Goal: Task Accomplishment & Management: Manage account settings

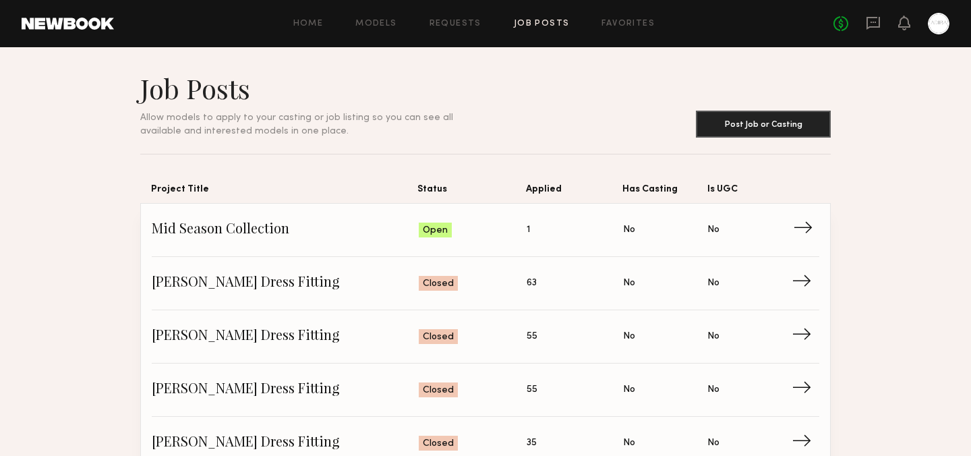
click at [279, 226] on span "Mid Season Collection" at bounding box center [285, 230] width 267 height 20
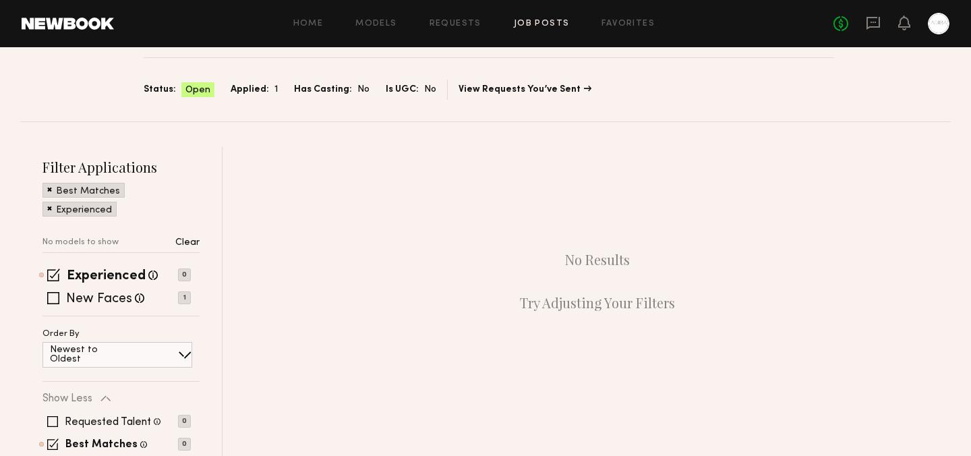
scroll to position [20, 0]
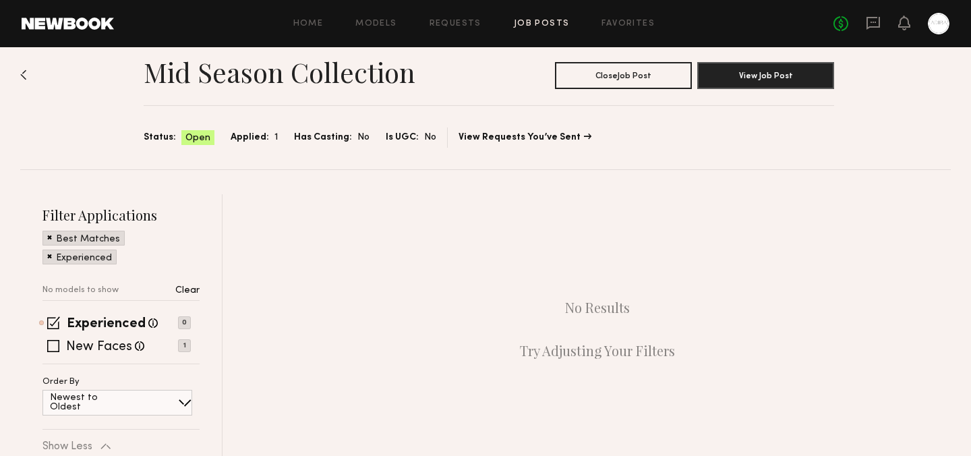
click at [249, 140] on span "Applied:" at bounding box center [250, 137] width 38 height 15
click at [547, 135] on link "View Requests You’ve Sent" at bounding box center [524, 137] width 133 height 9
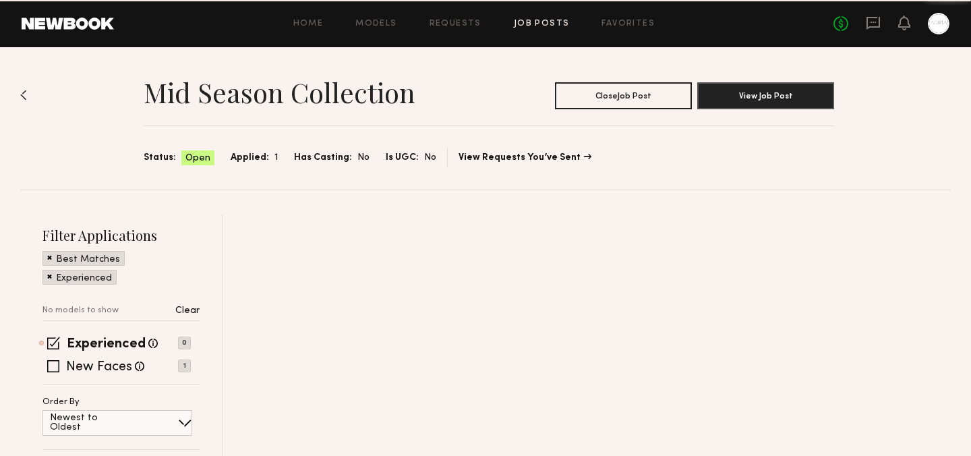
scroll to position [20, 0]
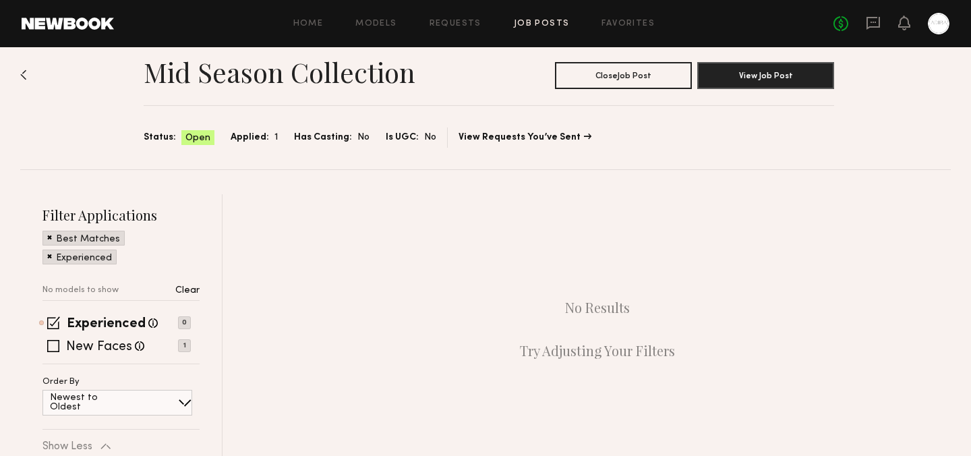
click at [264, 138] on div "Applied: 1" at bounding box center [254, 138] width 47 height 16
click at [239, 137] on span "Applied:" at bounding box center [250, 137] width 38 height 15
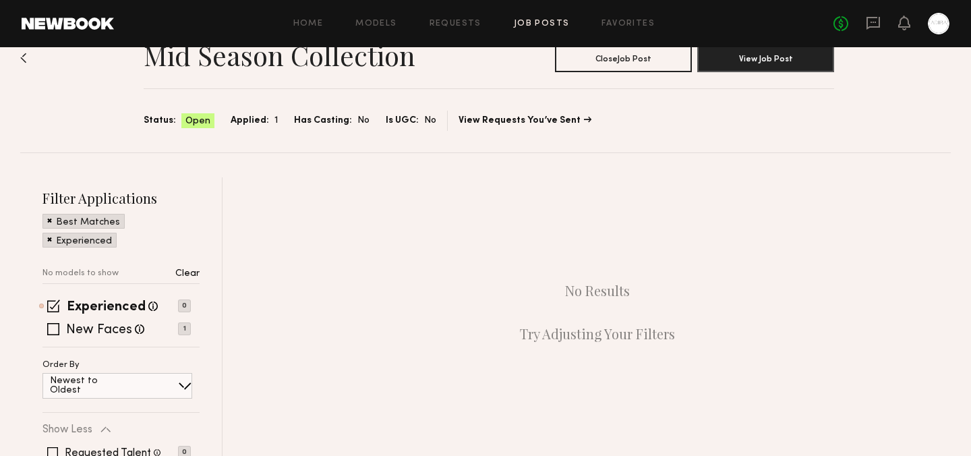
scroll to position [17, 0]
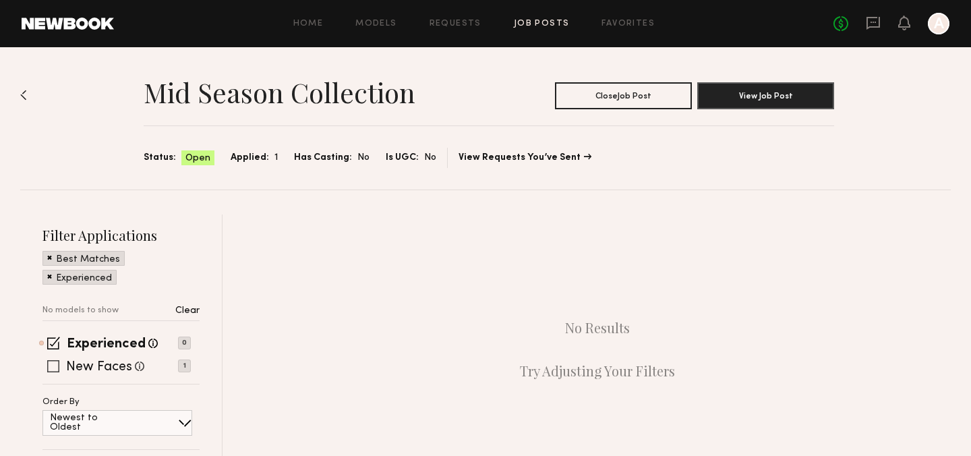
click at [56, 370] on span at bounding box center [53, 366] width 12 height 12
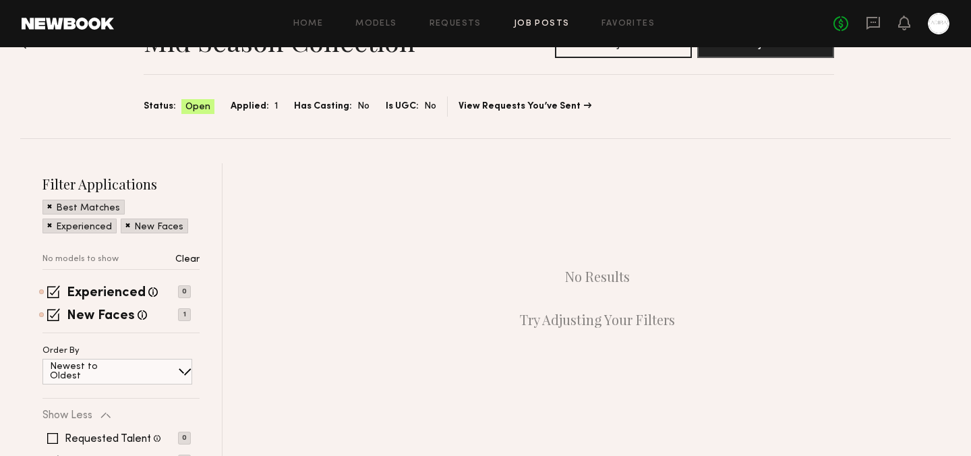
scroll to position [71, 0]
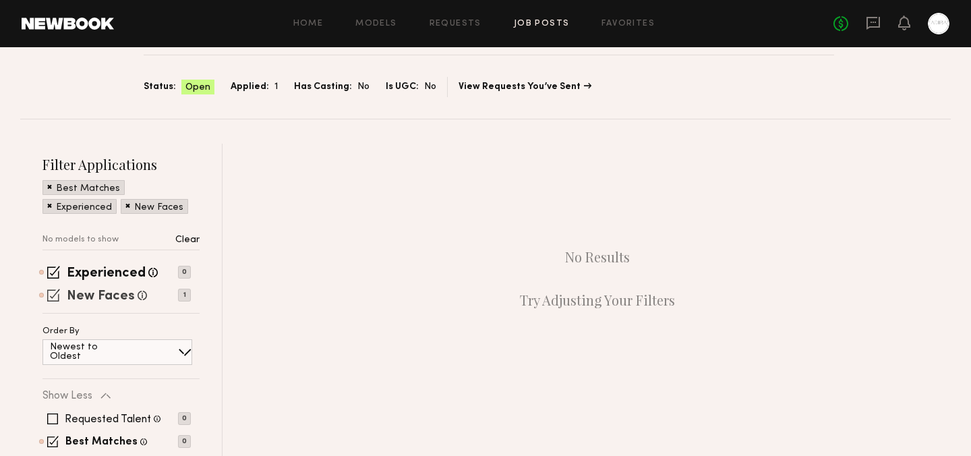
click at [116, 293] on label "New Faces" at bounding box center [101, 296] width 68 height 13
click at [116, 293] on label "New Faces" at bounding box center [99, 296] width 66 height 13
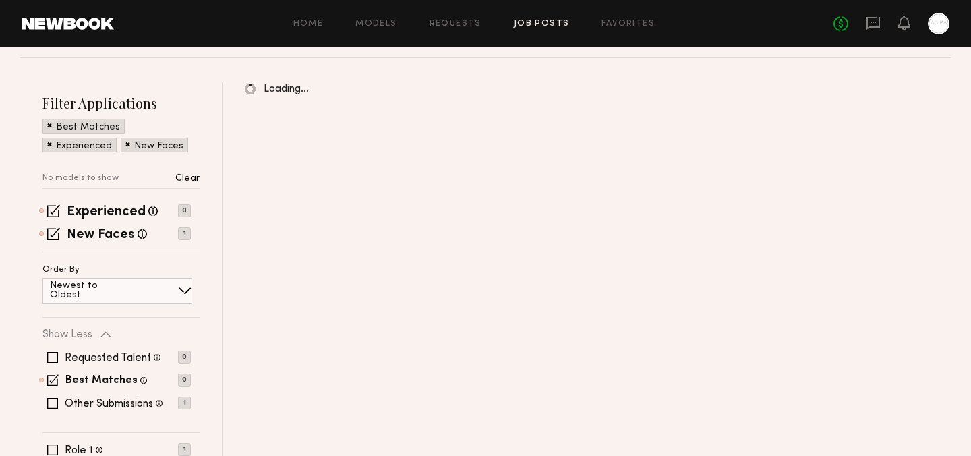
scroll to position [160, 0]
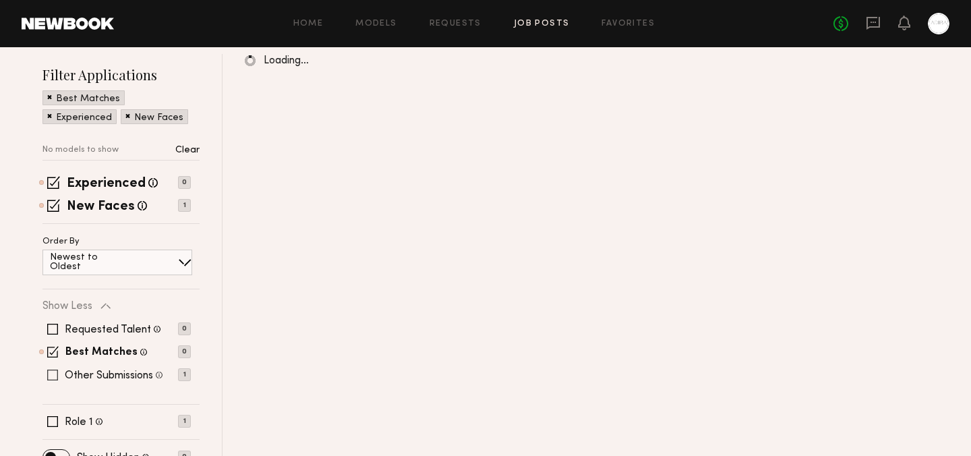
click at [53, 375] on span at bounding box center [52, 374] width 11 height 11
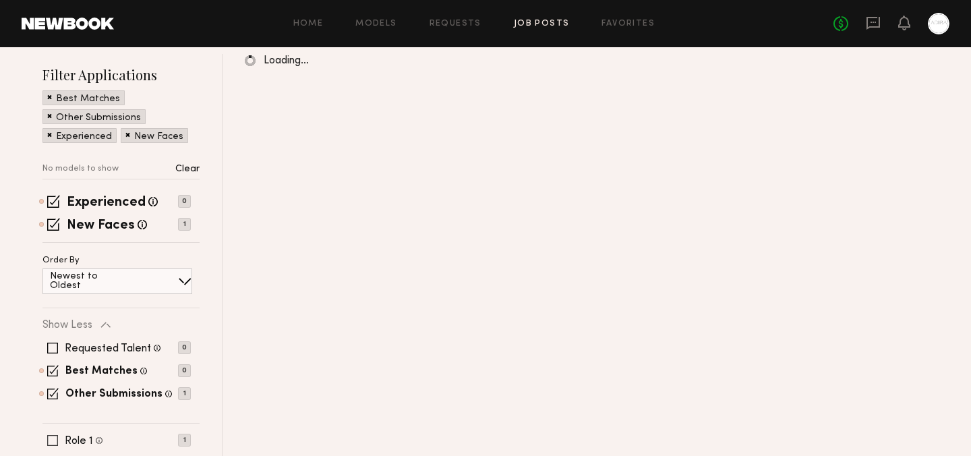
click at [52, 443] on span at bounding box center [52, 440] width 11 height 11
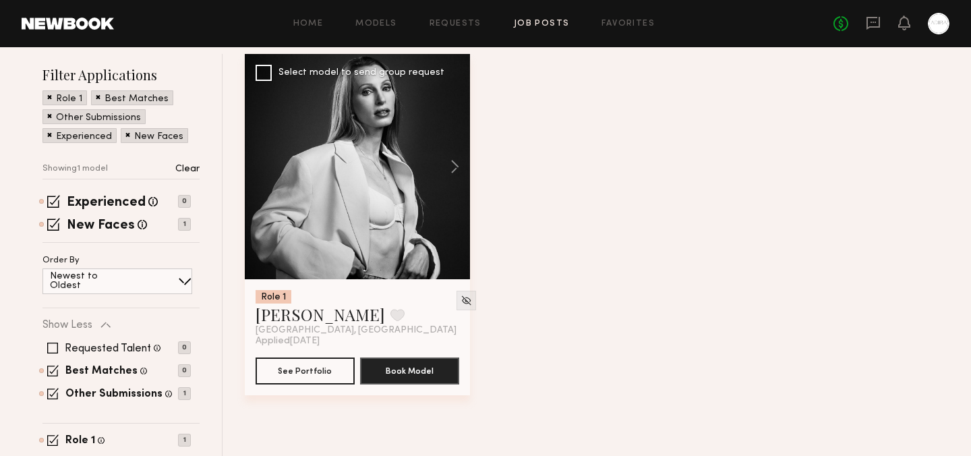
click at [346, 183] on div at bounding box center [357, 166] width 225 height 225
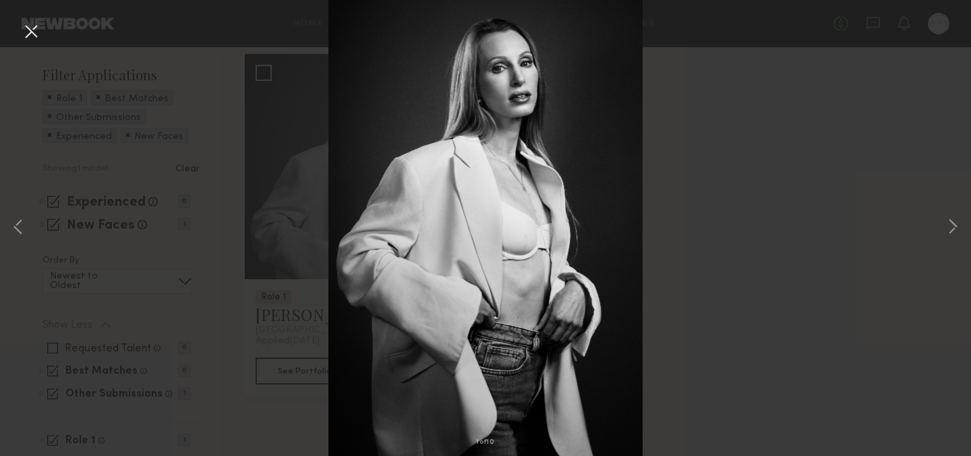
click at [611, 208] on div "1 of 10" at bounding box center [485, 228] width 971 height 456
click at [738, 78] on div "1 of 10" at bounding box center [485, 228] width 971 height 456
click at [36, 25] on button at bounding box center [31, 32] width 22 height 24
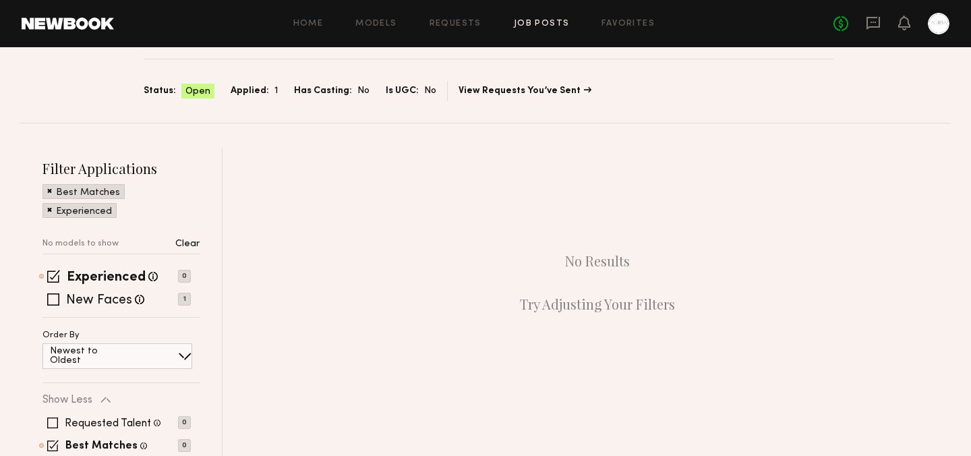
scroll to position [180, 0]
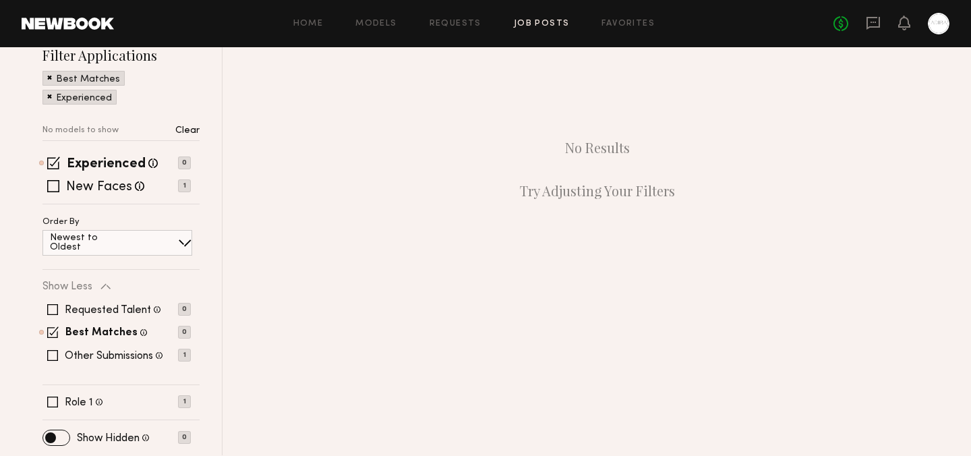
click at [57, 361] on div "Requested Talent Models you have reached out to with requests 0 Best Matches Mo…" at bounding box center [116, 332] width 148 height 81
click at [53, 358] on span at bounding box center [52, 355] width 11 height 11
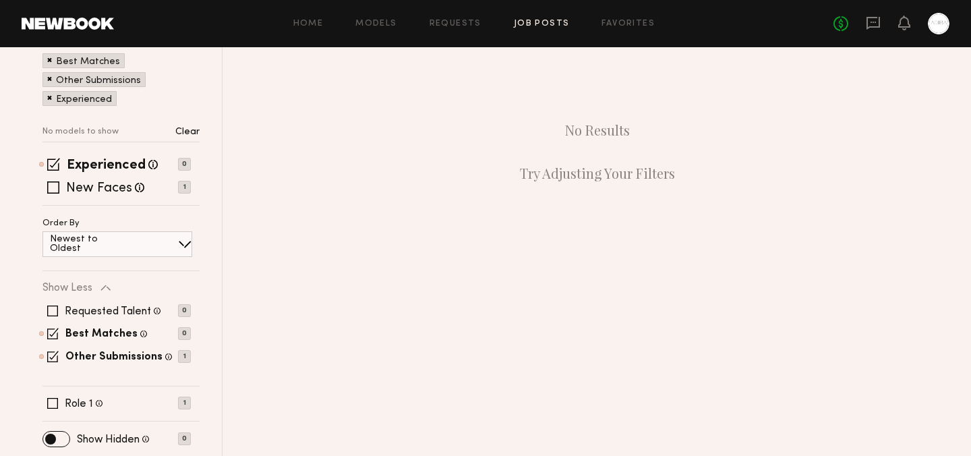
scroll to position [199, 0]
click at [54, 406] on span at bounding box center [52, 401] width 11 height 11
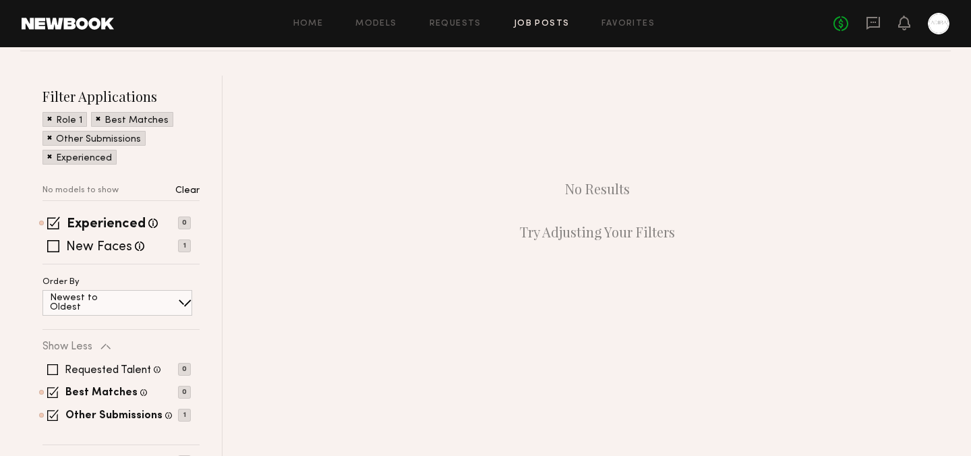
scroll to position [132, 0]
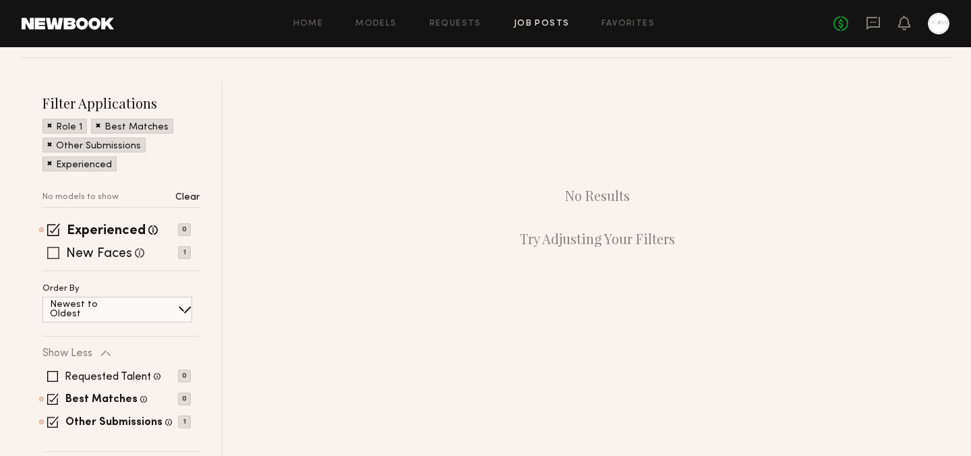
click at [62, 254] on div "New Faces Talent we've deemed to be in the early stages of their professional c…" at bounding box center [116, 252] width 148 height 11
click at [53, 254] on span at bounding box center [53, 253] width 12 height 12
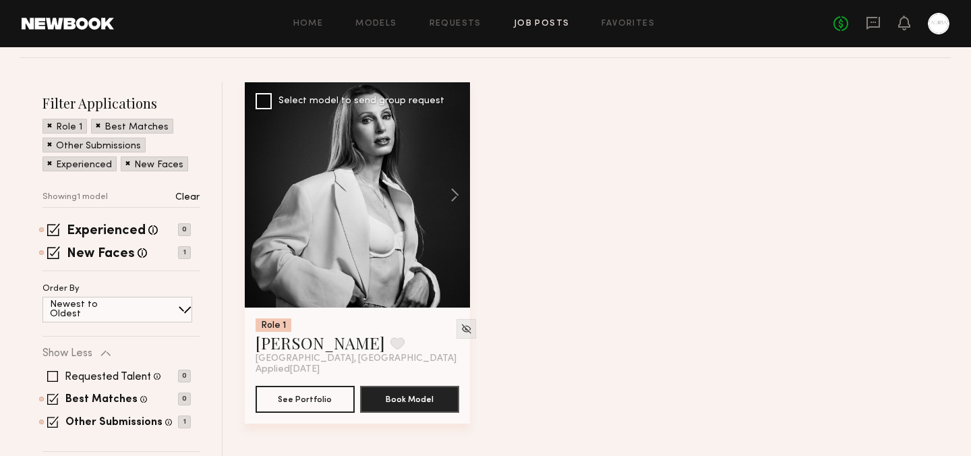
click at [397, 163] on div at bounding box center [357, 194] width 225 height 225
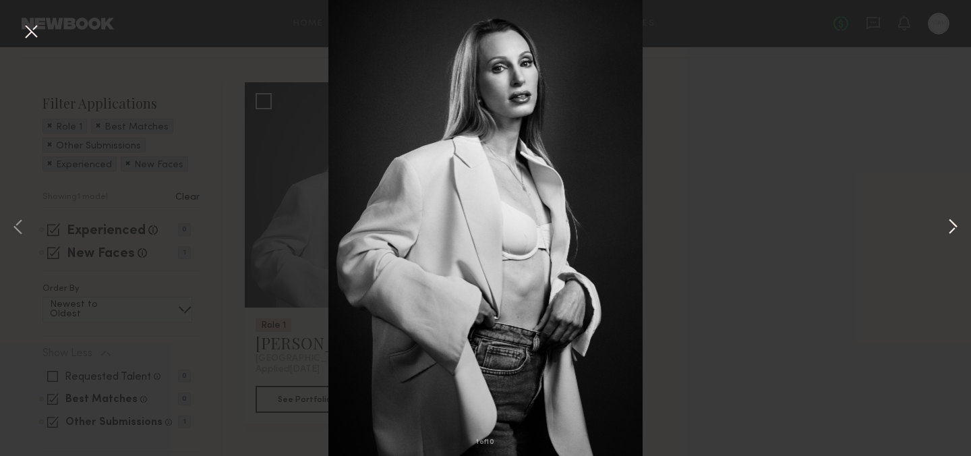
click at [950, 229] on button at bounding box center [952, 228] width 16 height 365
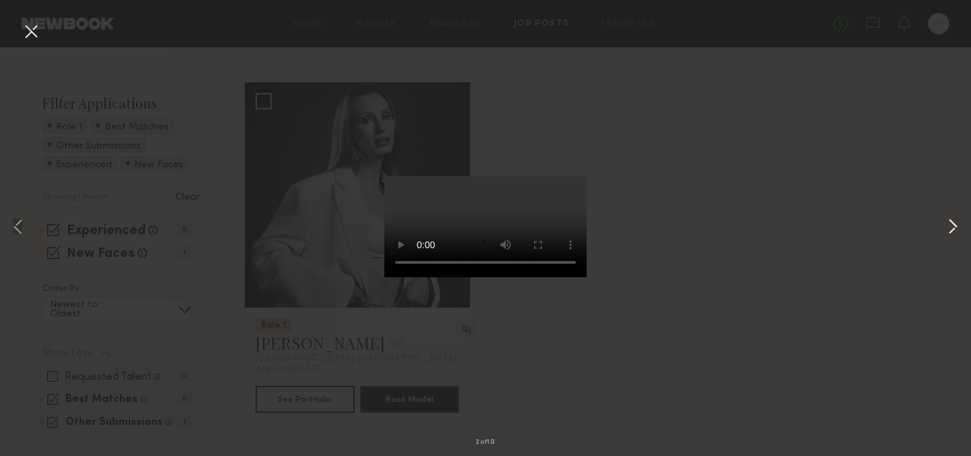
click at [950, 229] on button at bounding box center [952, 228] width 16 height 365
click at [29, 28] on button at bounding box center [31, 32] width 22 height 24
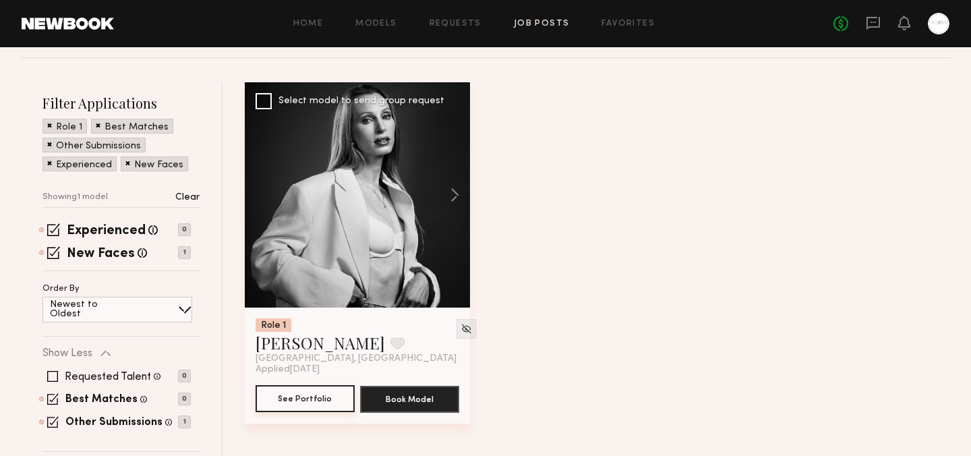
click at [321, 401] on button "See Portfolio" at bounding box center [304, 398] width 99 height 27
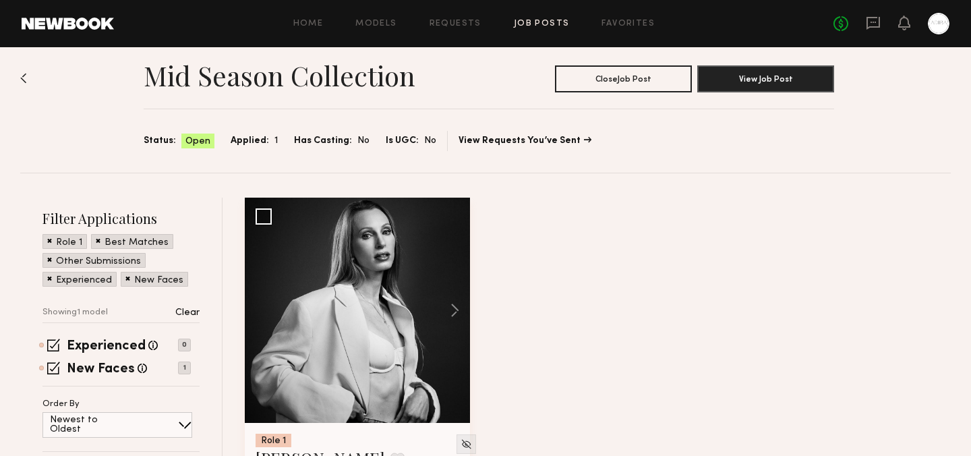
scroll to position [0, 0]
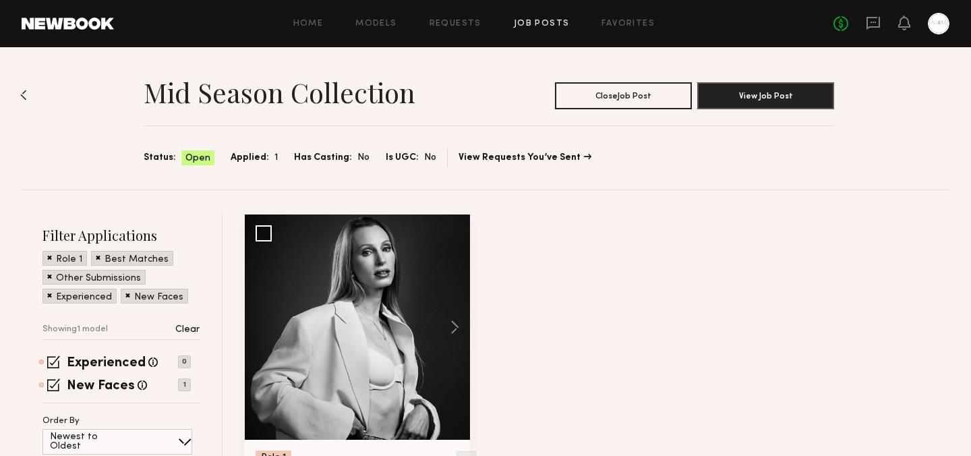
click at [25, 94] on img at bounding box center [23, 95] width 7 height 11
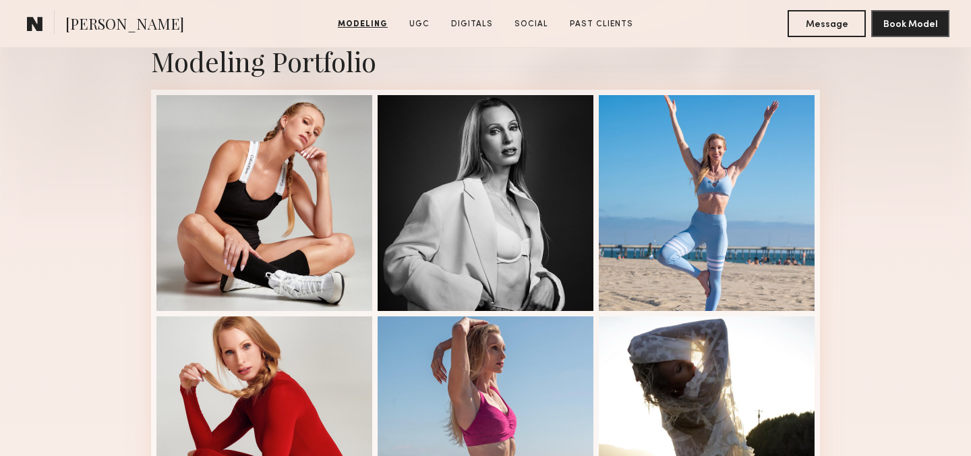
scroll to position [307, 0]
